Goal: Register for event/course

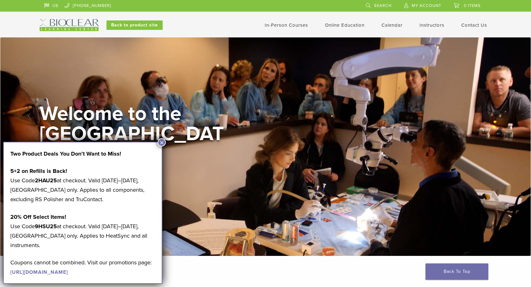
click at [162, 143] on button "×" at bounding box center [162, 142] width 8 height 8
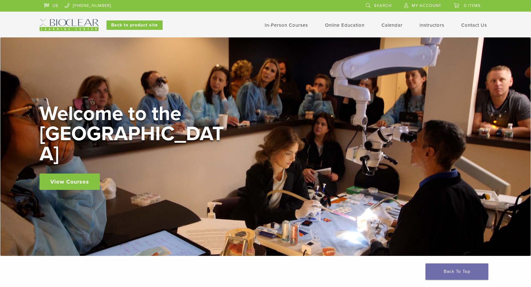
click at [81, 173] on link "View Courses" at bounding box center [70, 181] width 60 height 16
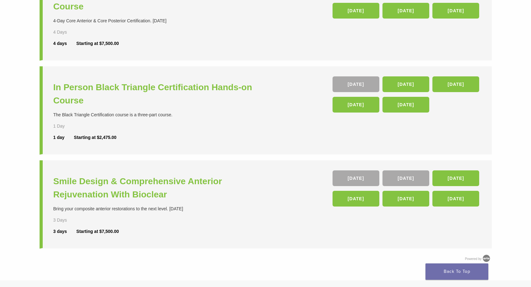
scroll to position [196, 0]
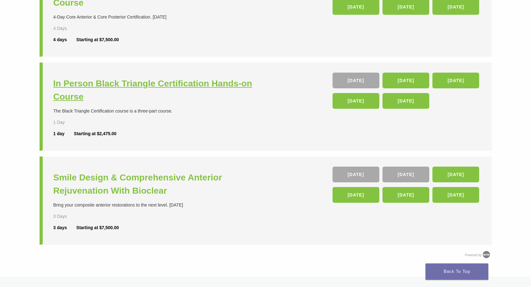
click at [218, 84] on h3 "In Person Black Triangle Certification Hands-on Course" at bounding box center [160, 90] width 214 height 26
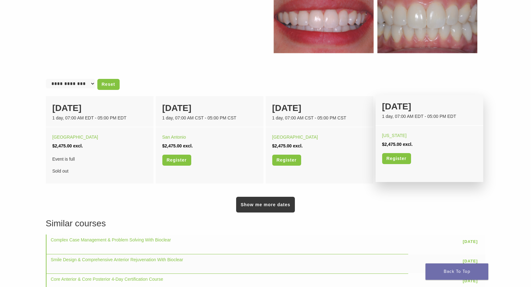
scroll to position [357, 0]
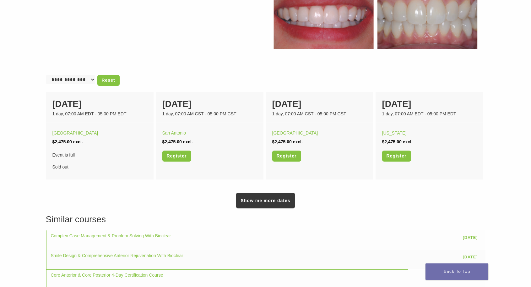
select select "******"
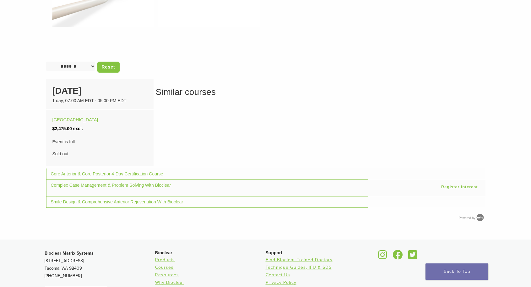
scroll to position [368, 0]
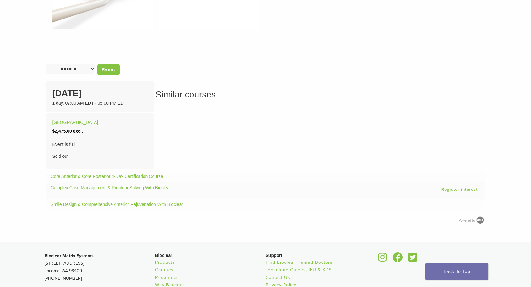
select select "**********"
click at [101, 70] on link "Reset" at bounding box center [108, 69] width 22 height 11
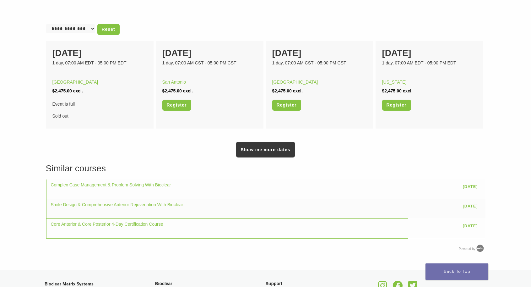
scroll to position [406, 0]
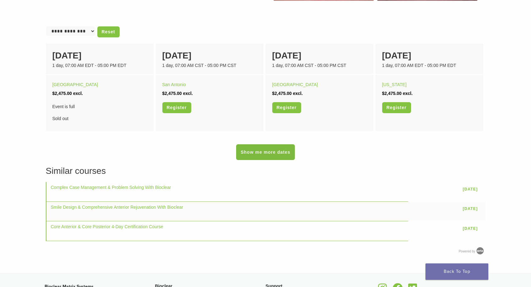
click at [272, 153] on link "Show me more dates" at bounding box center [265, 152] width 58 height 16
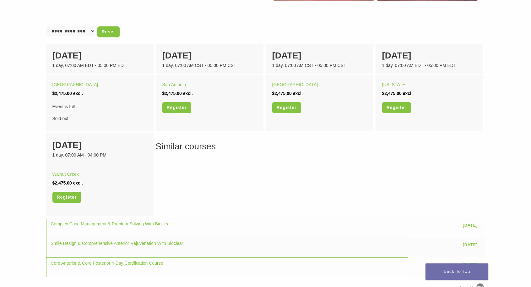
scroll to position [405, 0]
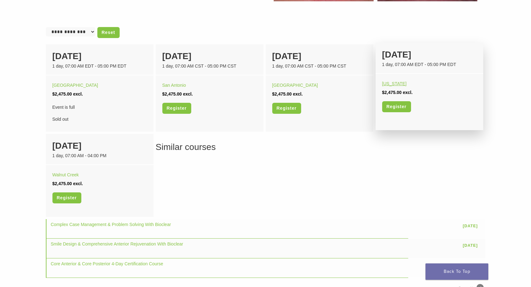
click at [404, 82] on link "[US_STATE]" at bounding box center [394, 83] width 24 height 5
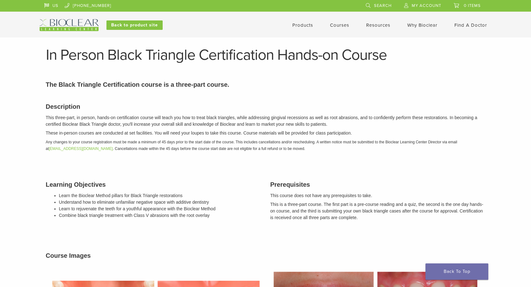
scroll to position [0, 0]
click at [423, 85] on p "The Black Triangle Certification course is a three-part course." at bounding box center [265, 84] width 439 height 9
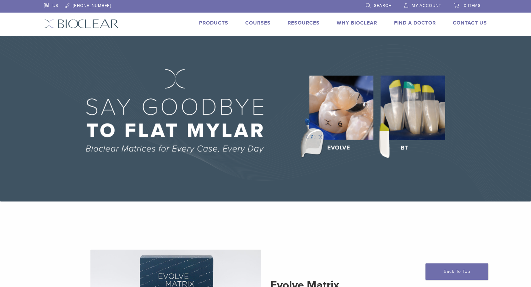
click at [252, 24] on link "Courses" at bounding box center [257, 23] width 25 height 6
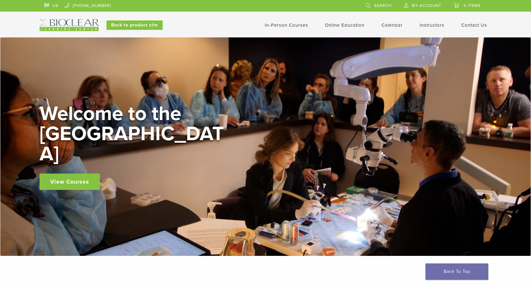
click at [285, 25] on link "In-Person Courses" at bounding box center [286, 25] width 43 height 6
